Goal: Use online tool/utility: Utilize a website feature to perform a specific function

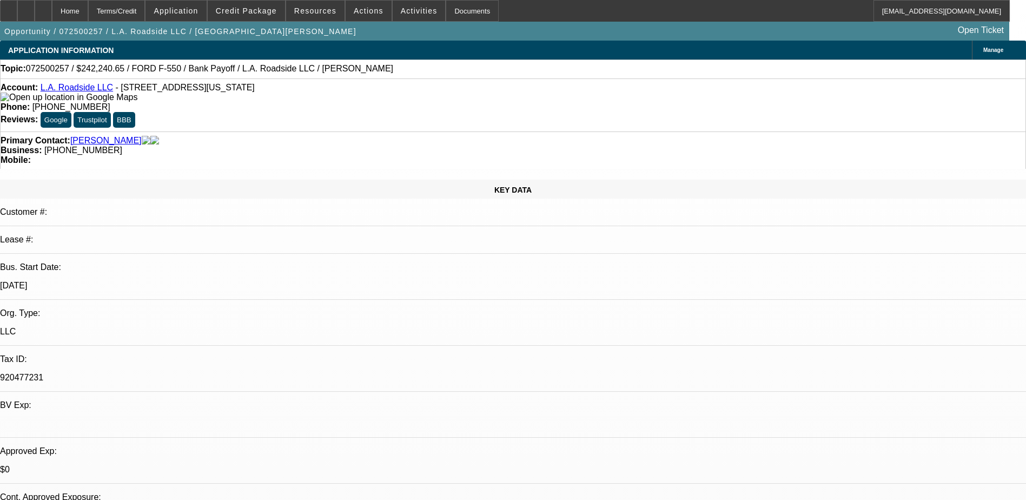
select select "0"
select select "0.1"
select select "0"
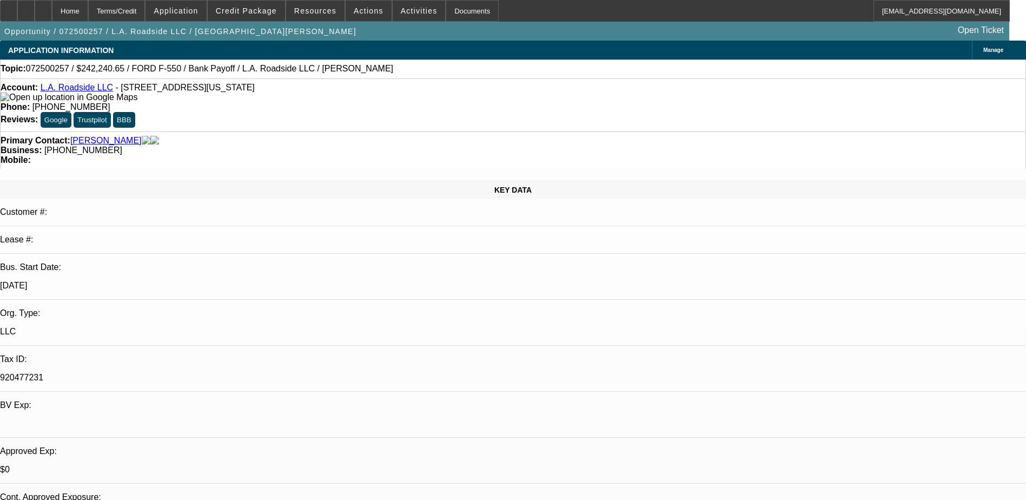
select select "0.1"
select select "1"
select select "2"
select select "4"
select select "1"
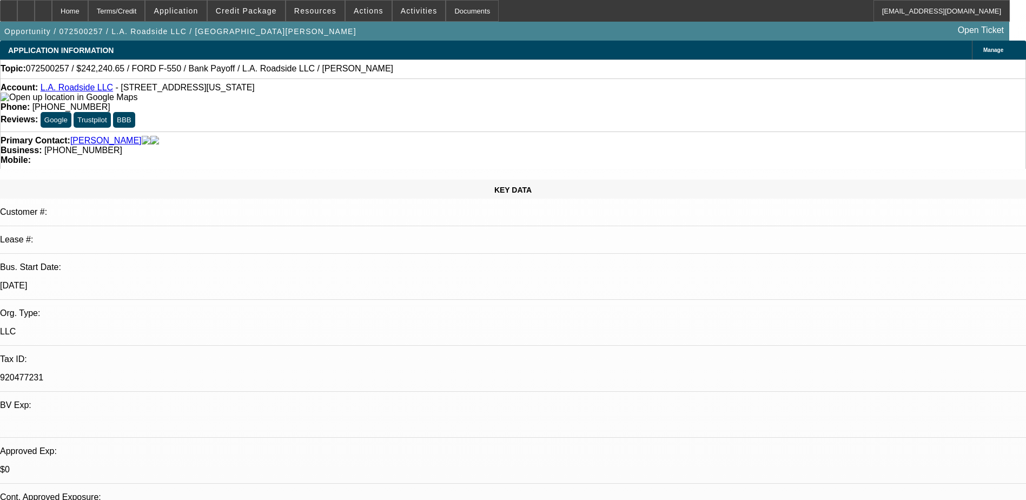
select select "2"
select select "4"
